Goal: Transaction & Acquisition: Subscribe to service/newsletter

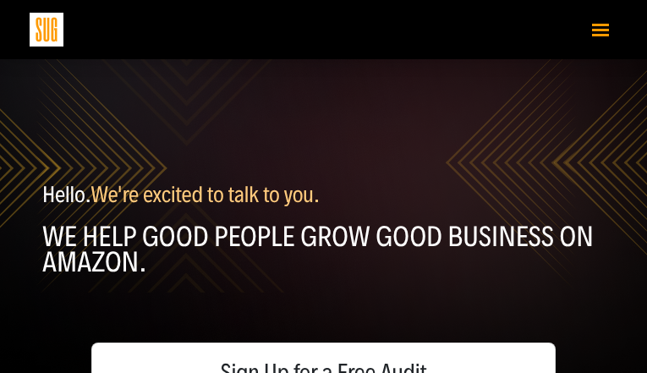
type input "SJFGonLfpwnVJID"
type input "tcPUHWxiSJD"
type input "[EMAIL_ADDRESS][DOMAIN_NAME]"
type input "3220272160"
type input "JDOvsFau"
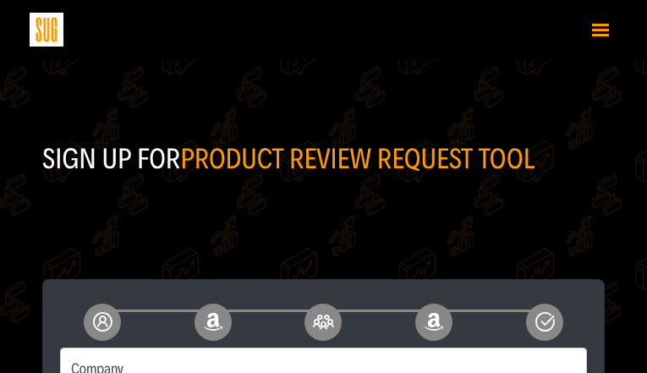
type input "lnjrvDCAnEDPlZa"
type input "KFKiKvTwExFKDk"
type input "8315023835"
type input "tuRTOqYRjPfikmfm"
type input "[EMAIL_ADDRESS][DOMAIN_NAME]"
